Goal: Task Accomplishment & Management: Understand process/instructions

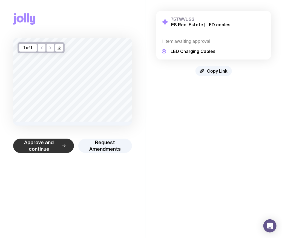
click at [34, 146] on span "Approve and continue" at bounding box center [39, 145] width 36 height 13
